Goal: Book appointment/travel/reservation

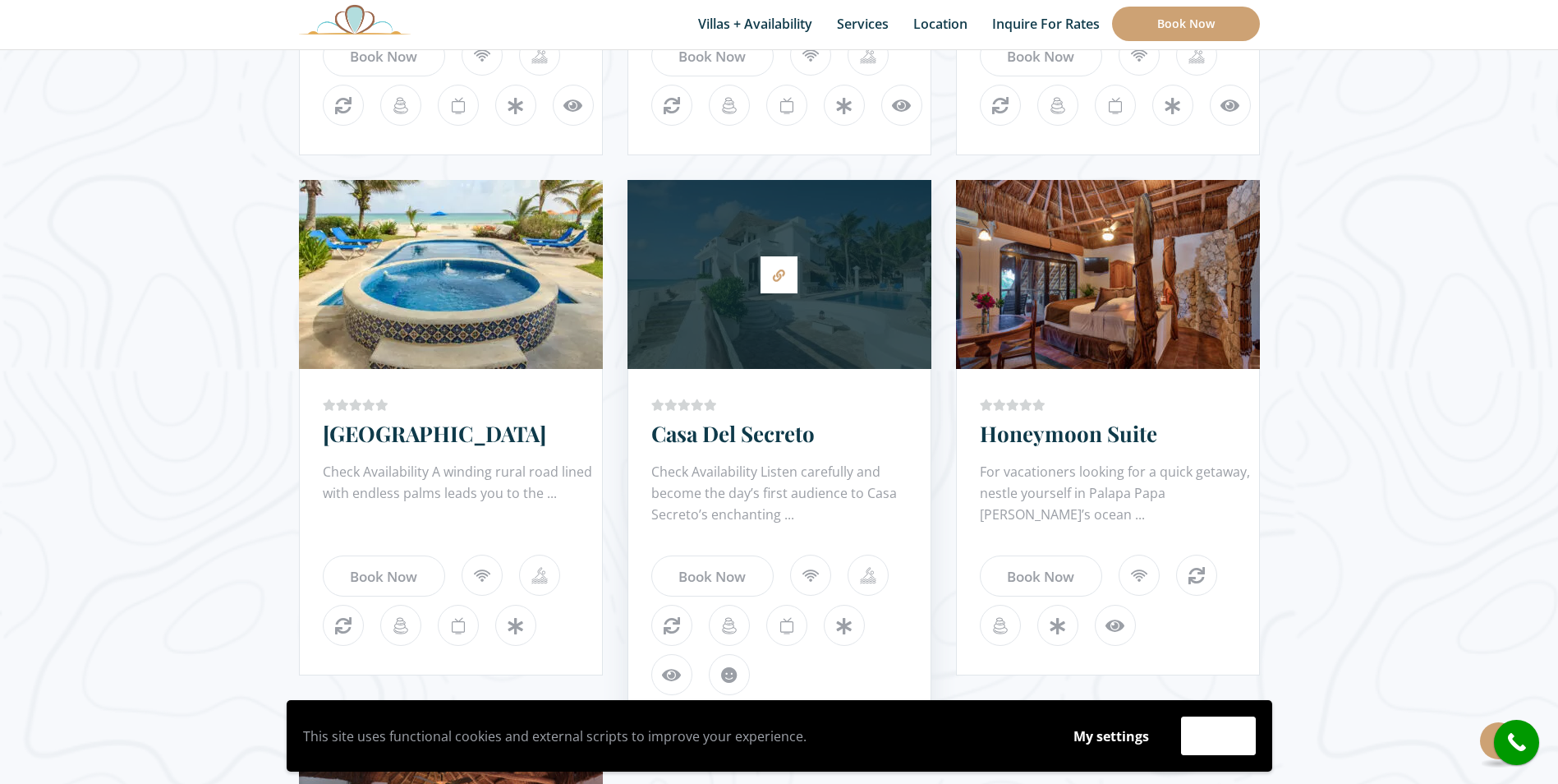
scroll to position [1396, 0]
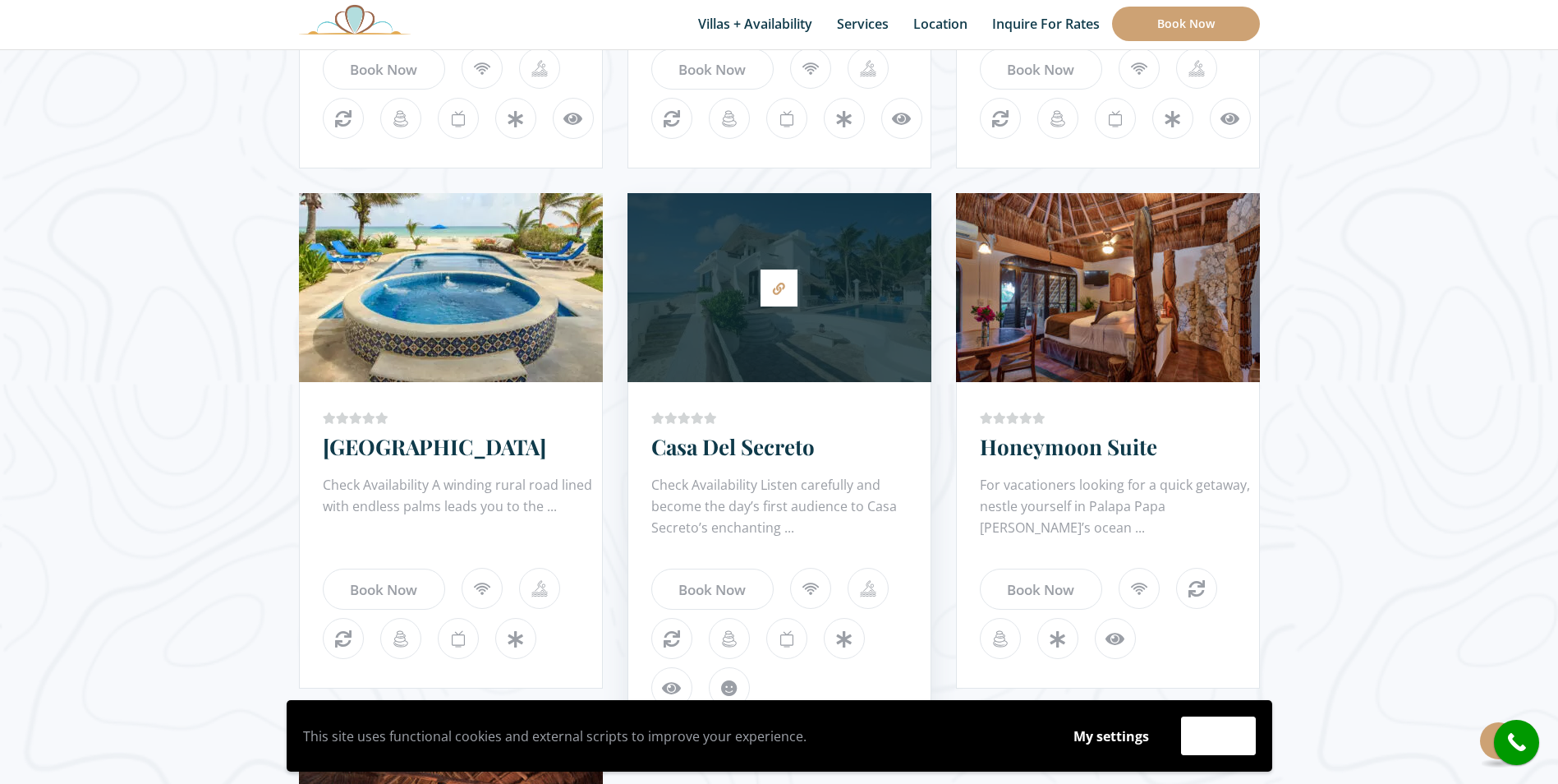
click at [775, 320] on div at bounding box center [779, 287] width 304 height 173
click at [783, 287] on icon at bounding box center [779, 288] width 12 height 12
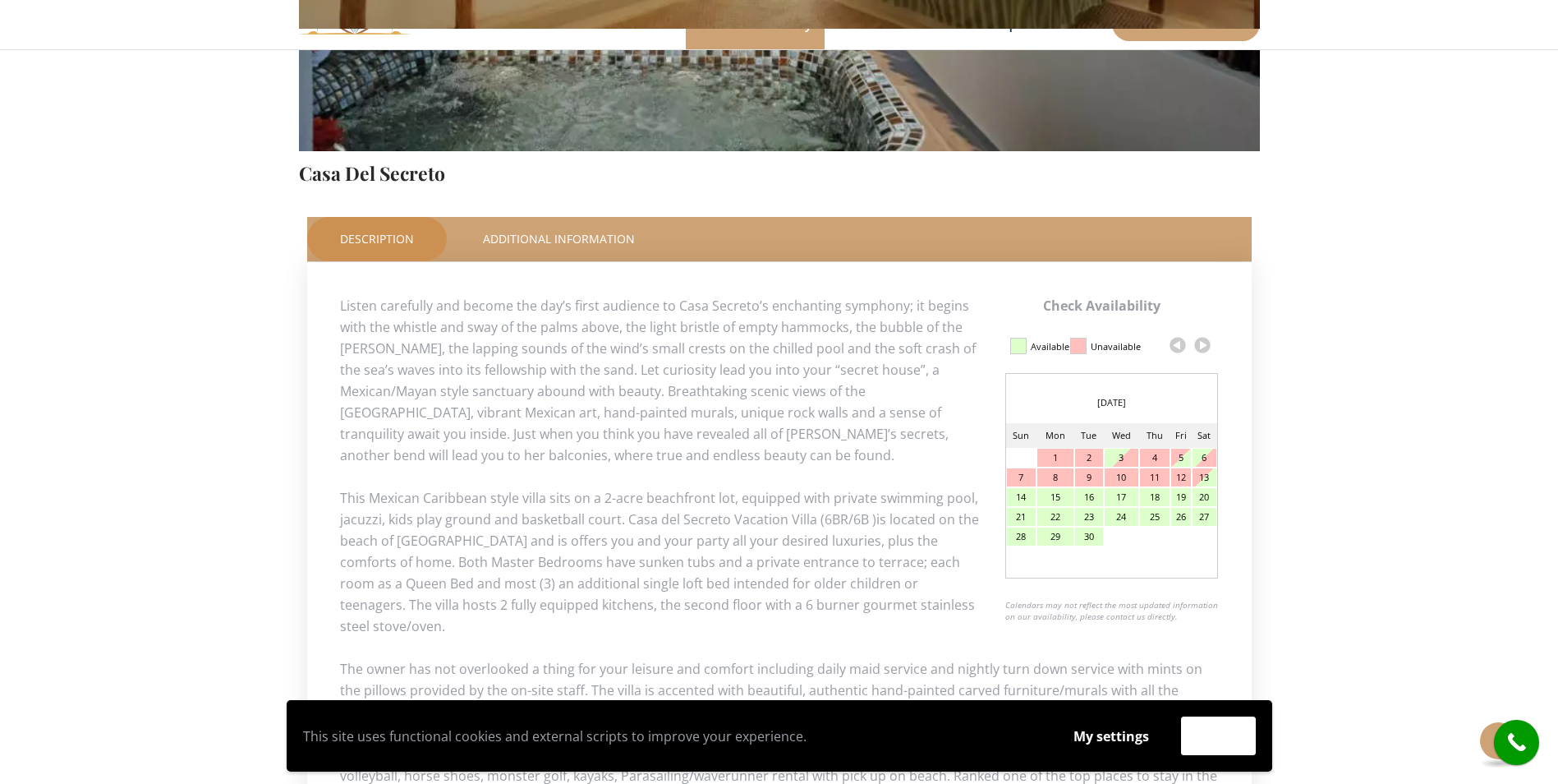
scroll to position [542, 0]
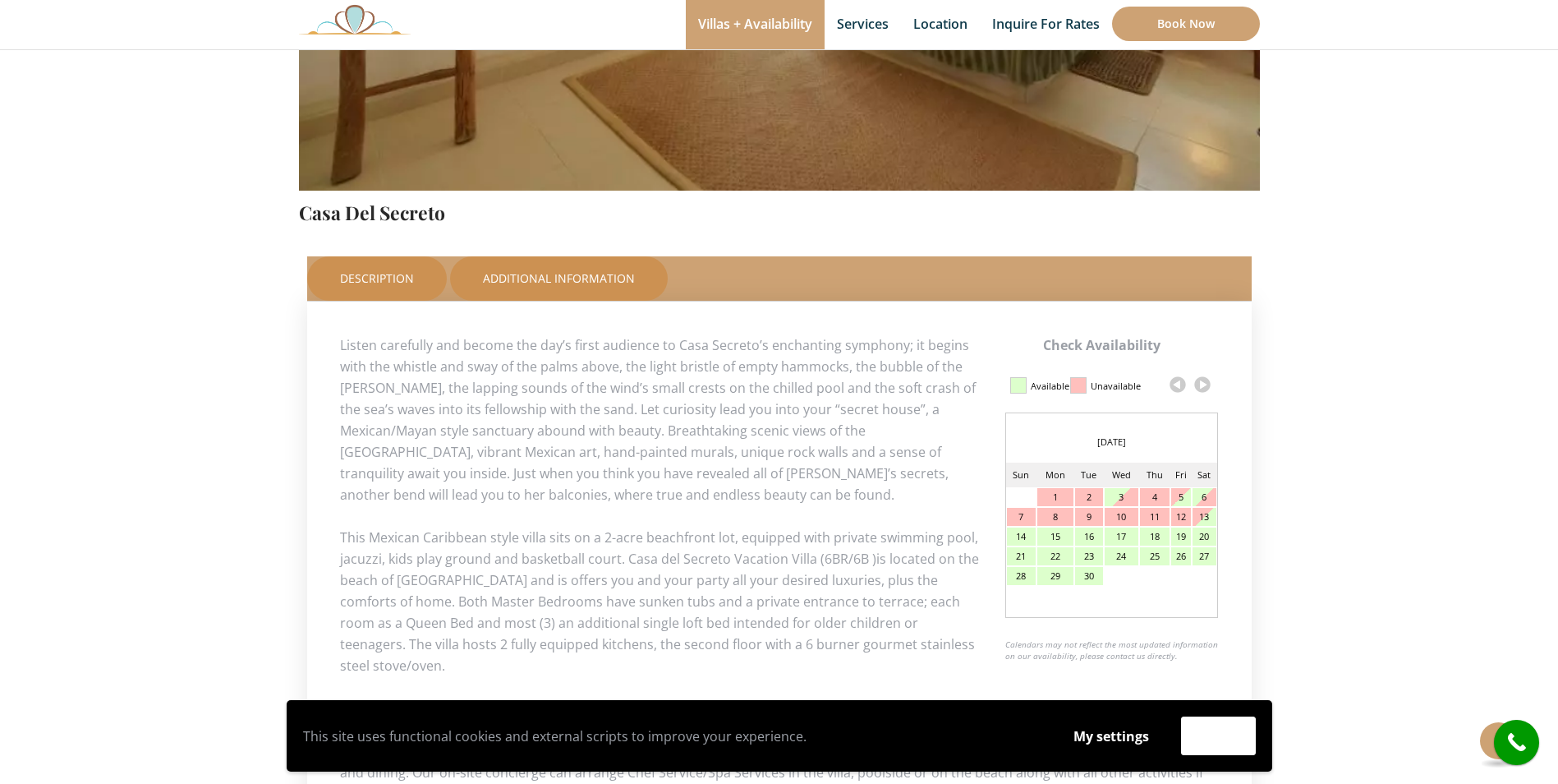
click at [534, 273] on link "Additional Information" at bounding box center [559, 278] width 218 height 44
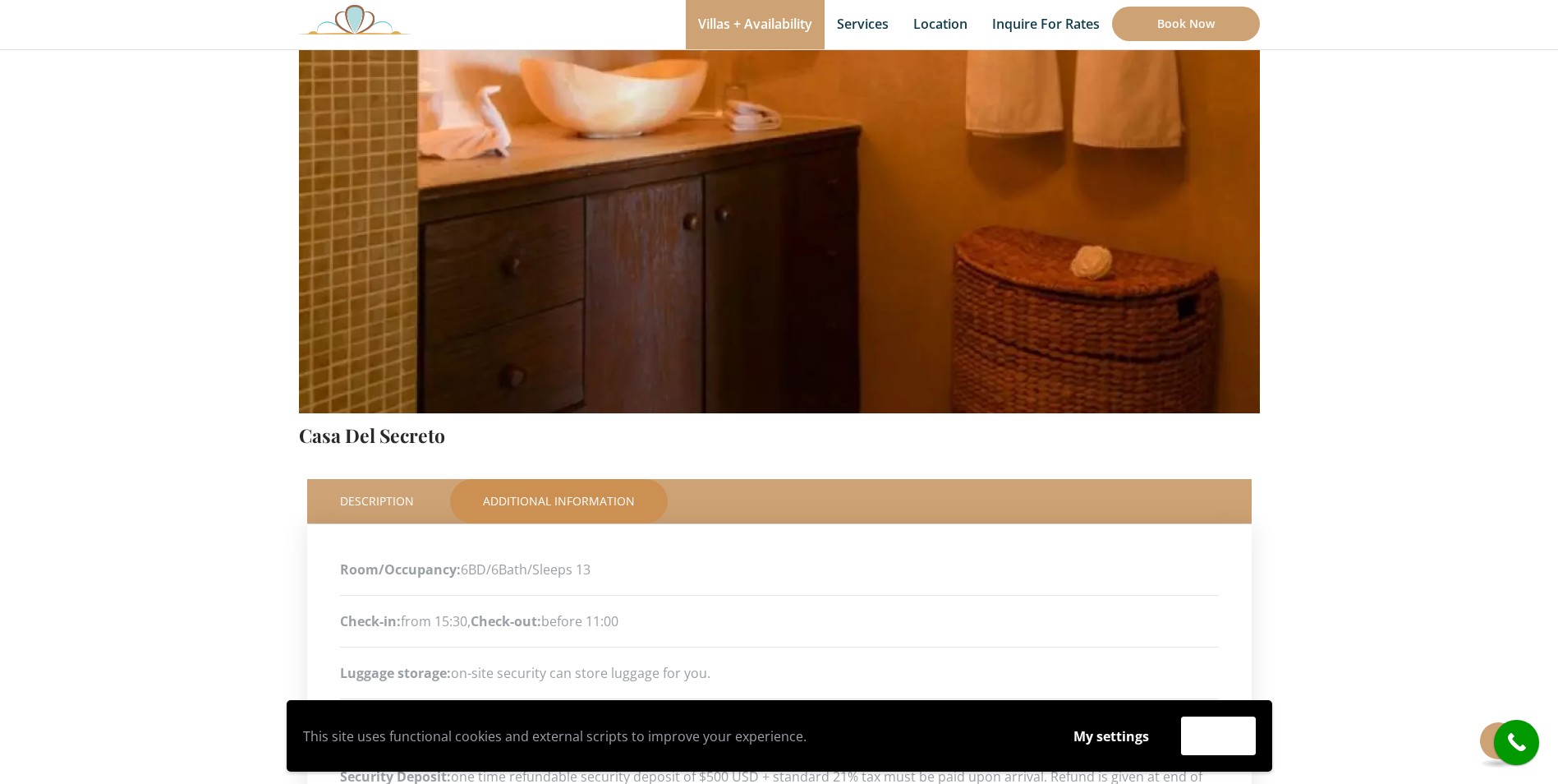
scroll to position [328, 0]
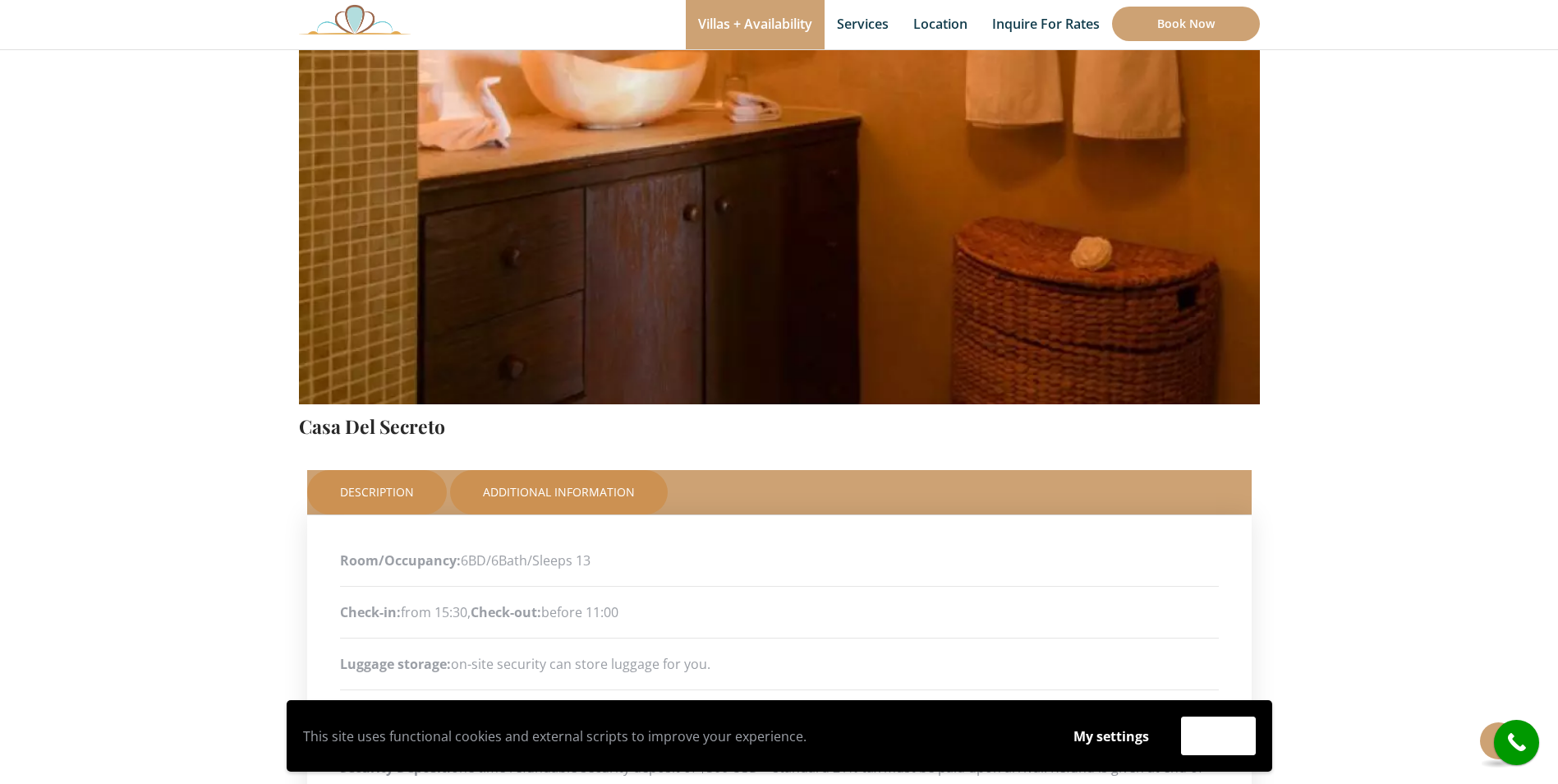
click at [341, 488] on link "Description" at bounding box center [377, 492] width 140 height 44
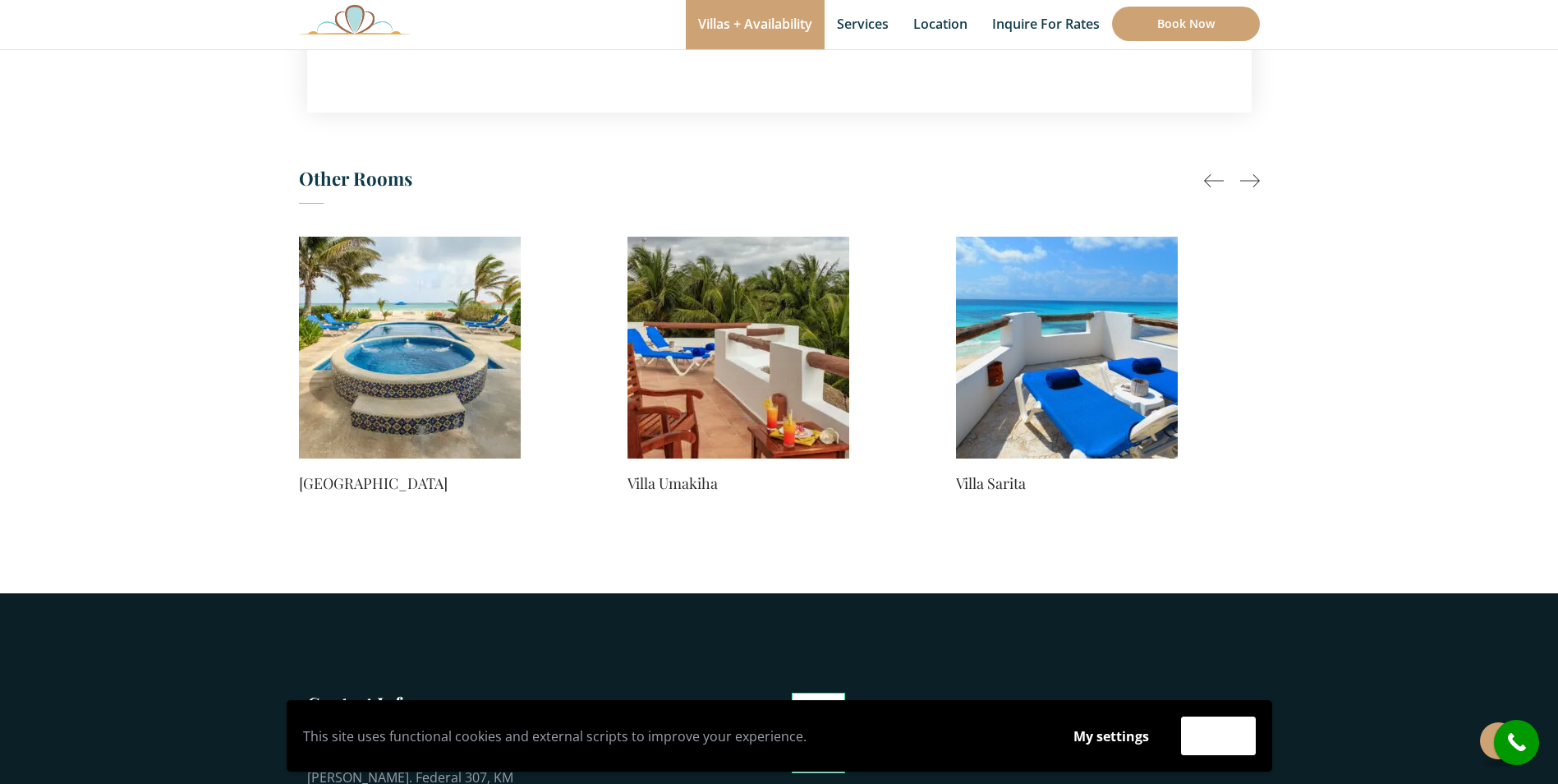
scroll to position [1396, 0]
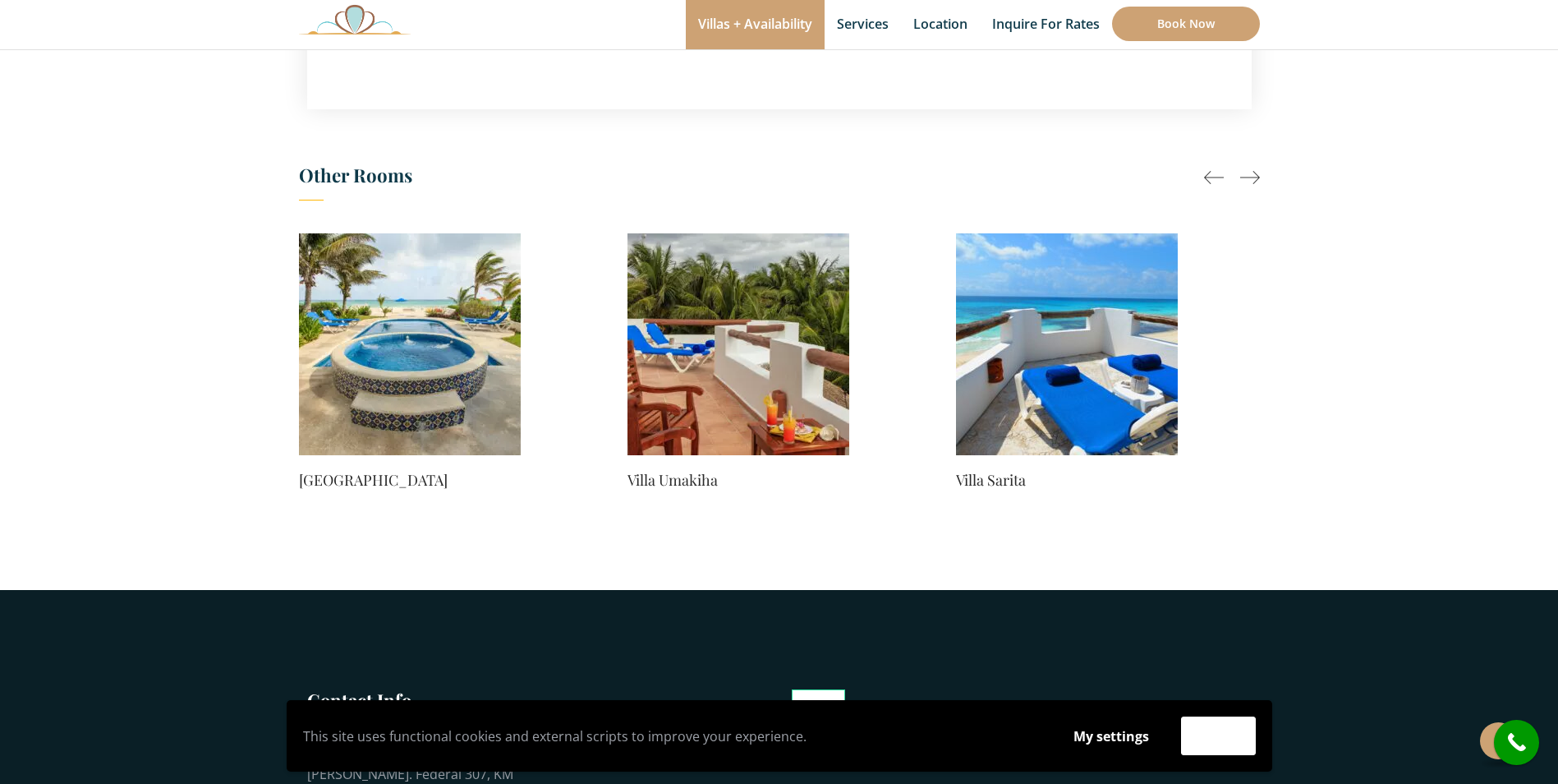
click at [1243, 167] on div at bounding box center [1251, 177] width 20 height 20
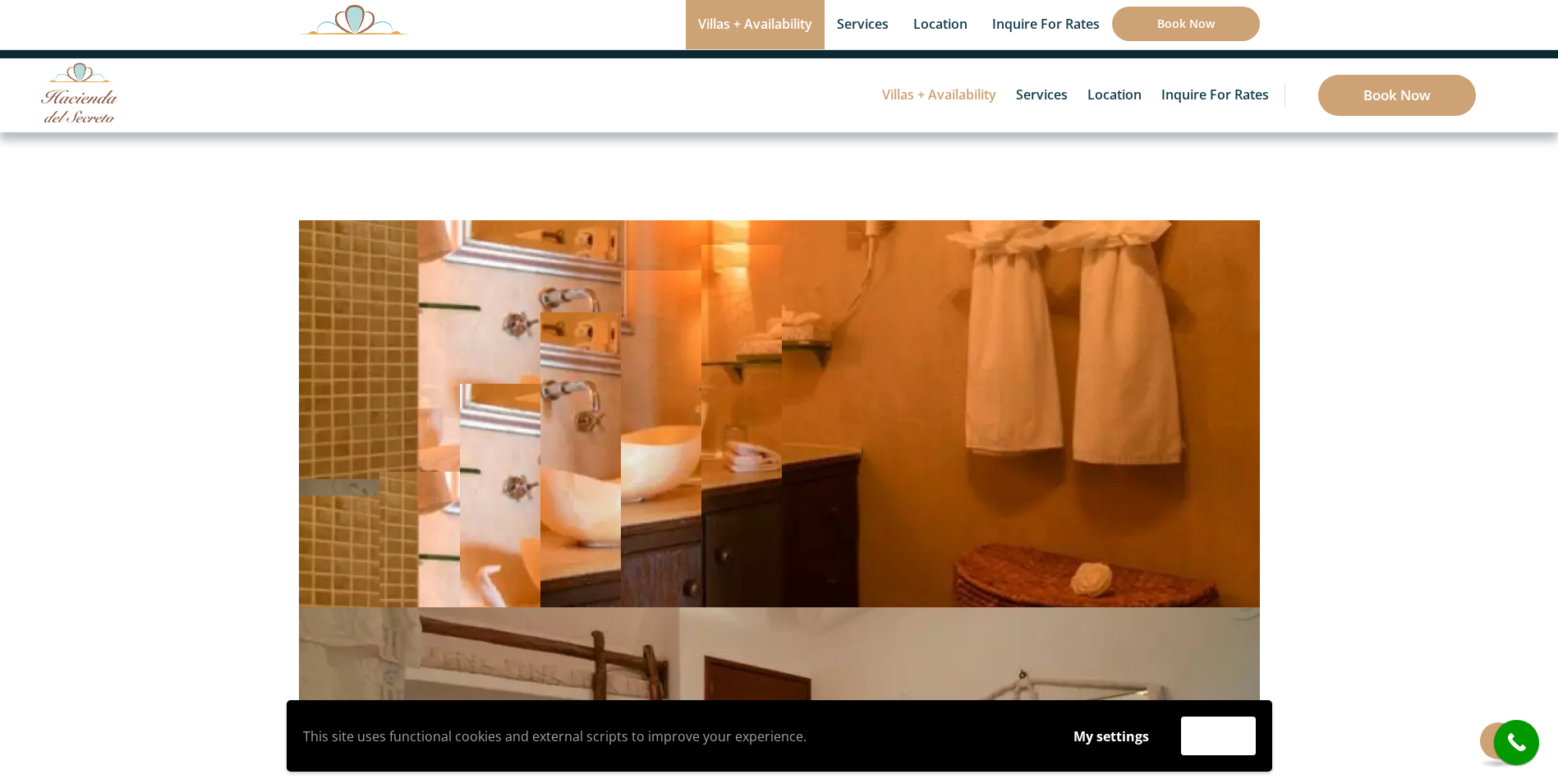
scroll to position [0, 0]
